Goal: Task Accomplishment & Management: Manage account settings

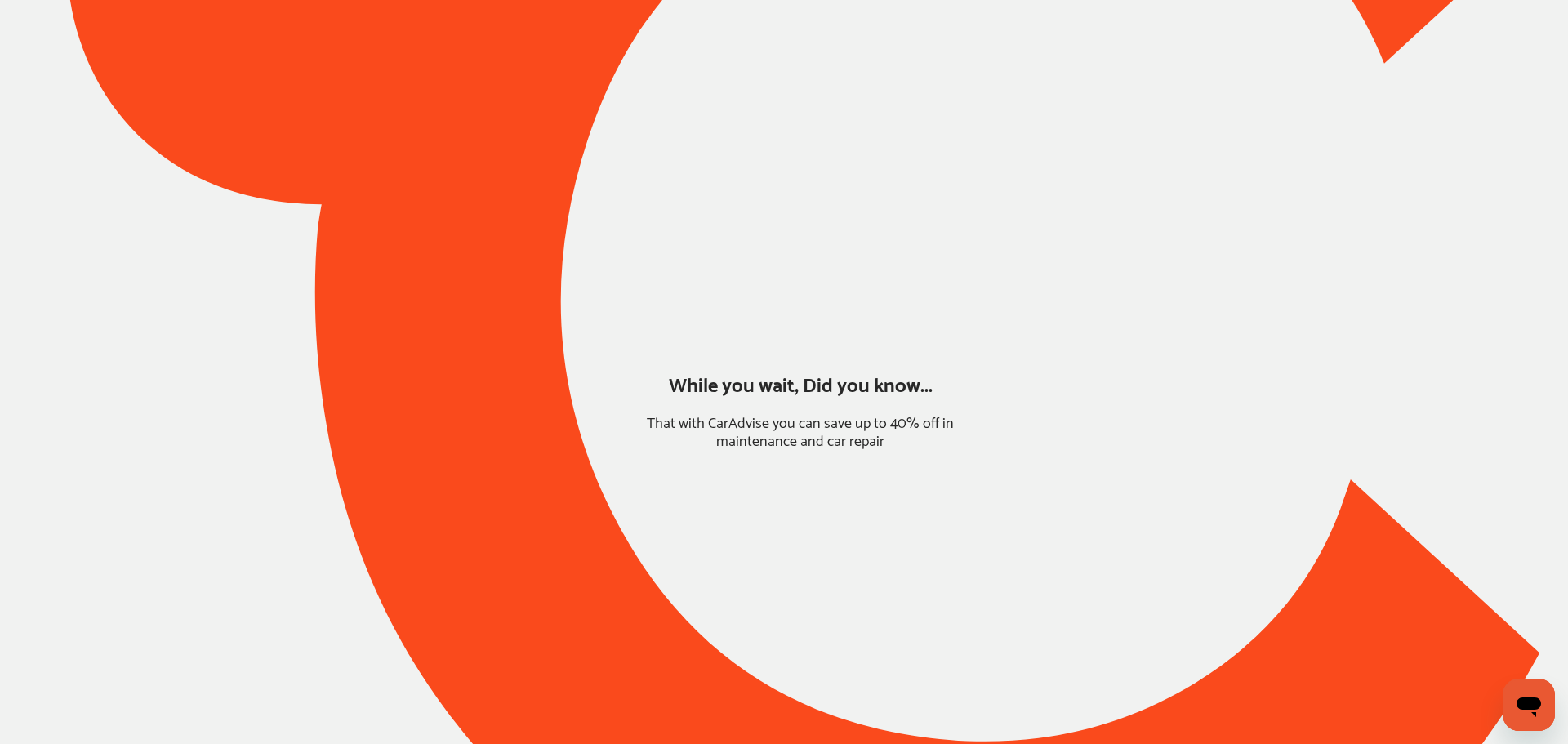
type input "*******"
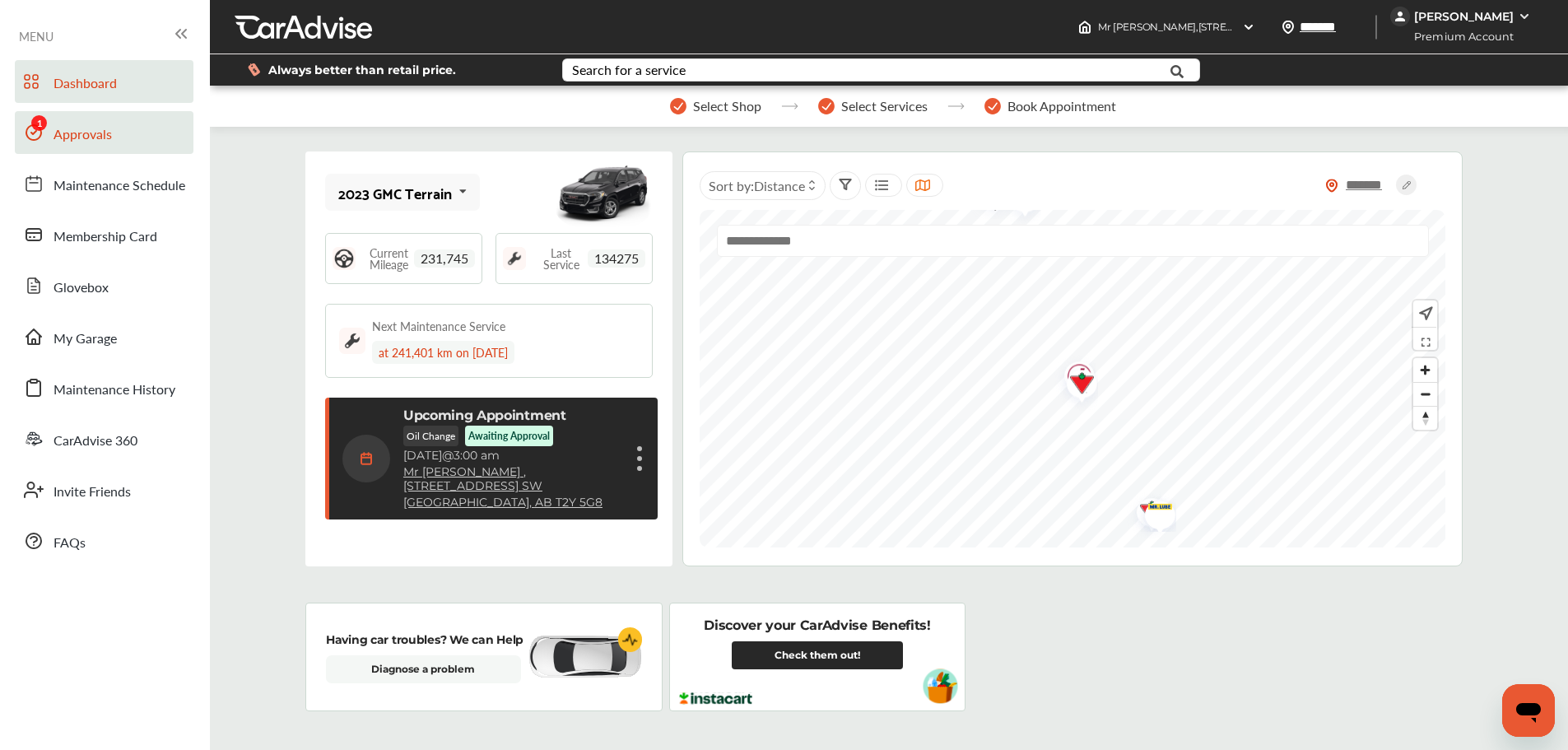
drag, startPoint x: 92, startPoint y: 133, endPoint x: 153, endPoint y: 122, distance: 62.0
click at [93, 133] on span "Approvals" at bounding box center [83, 135] width 59 height 21
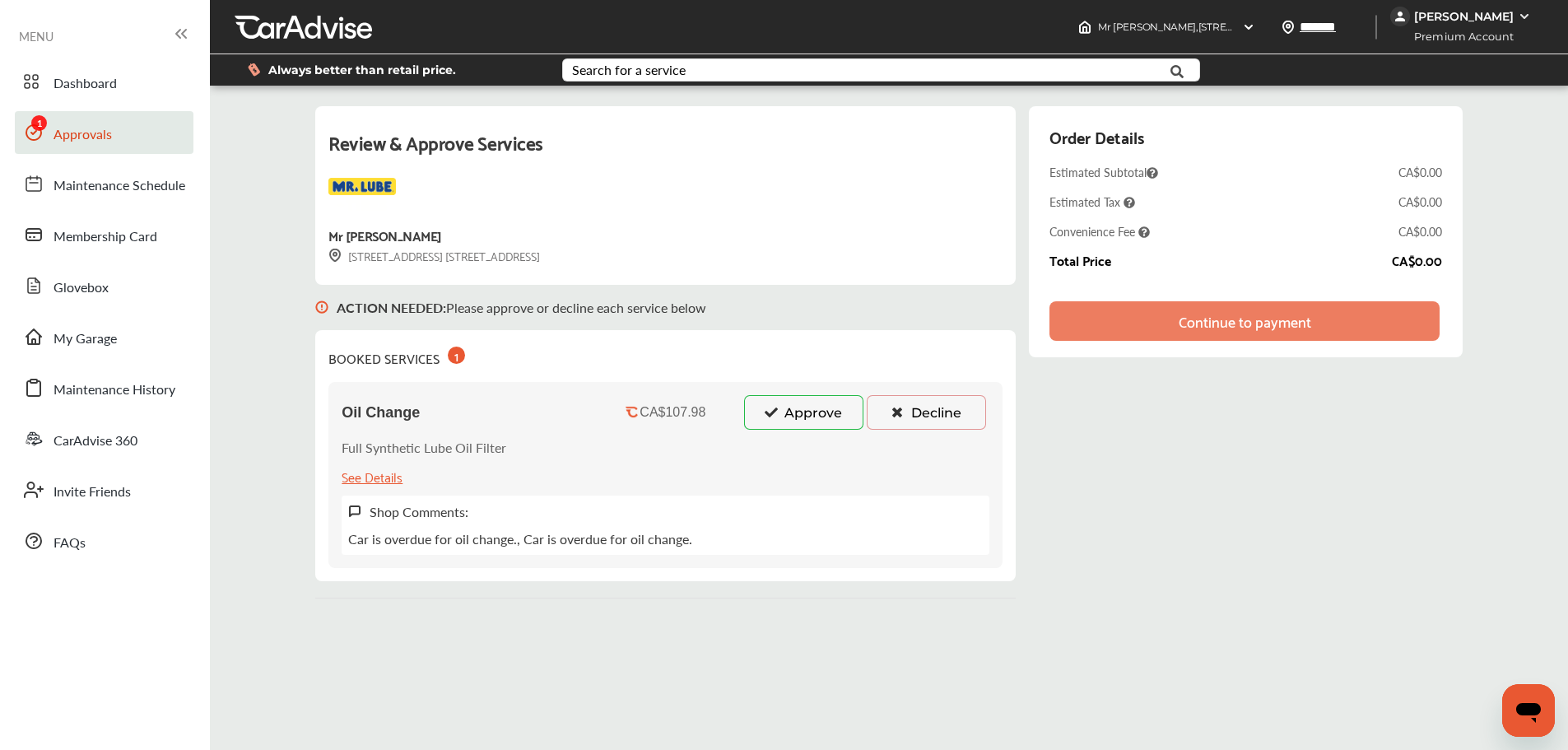
click at [781, 404] on button "Approve" at bounding box center [804, 412] width 119 height 35
